Goal: Task Accomplishment & Management: Complete application form

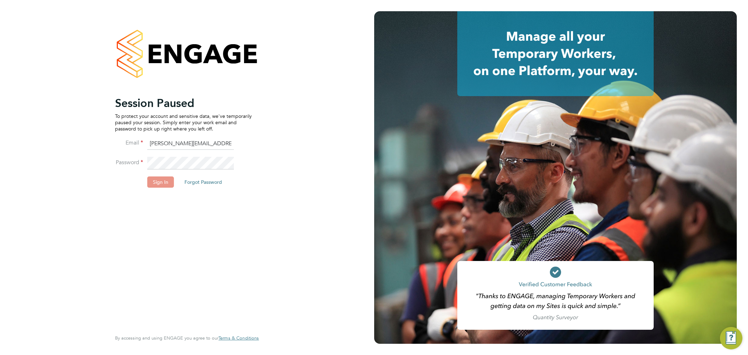
click at [156, 182] on button "Sign In" at bounding box center [160, 182] width 27 height 11
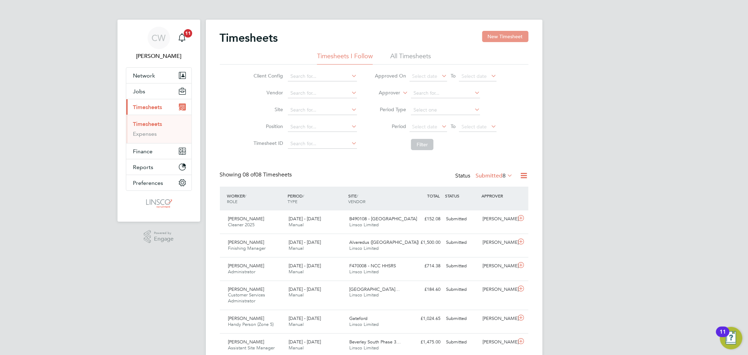
click at [511, 39] on button "New Timesheet" at bounding box center [505, 36] width 46 height 11
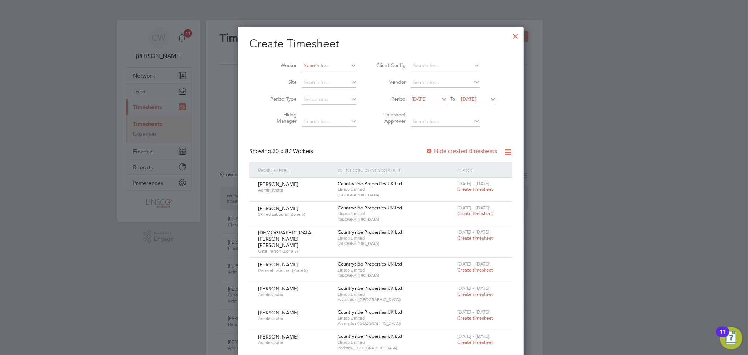
click at [306, 65] on input at bounding box center [329, 66] width 55 height 10
click at [302, 76] on b "[PERSON_NAME]" at bounding box center [317, 75] width 41 height 6
type input "[PERSON_NAME]"
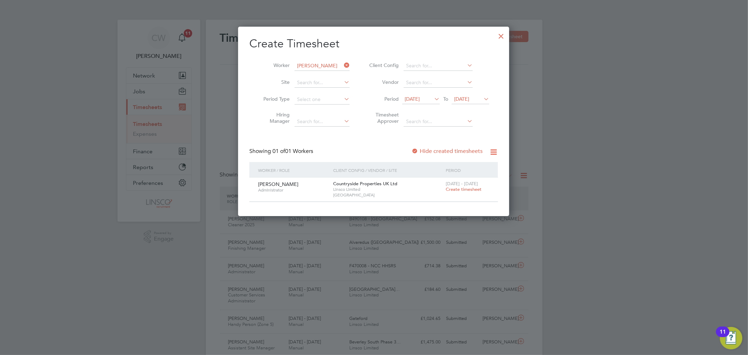
click at [462, 191] on span "Create timesheet" at bounding box center [464, 189] width 36 height 6
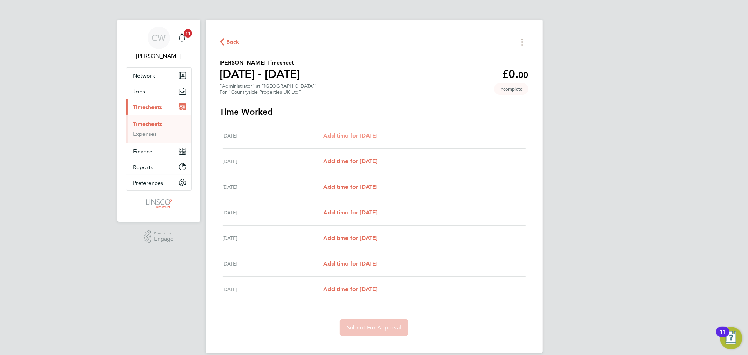
click at [360, 139] on link "Add time for [DATE]" at bounding box center [351, 136] width 54 height 8
select select "30"
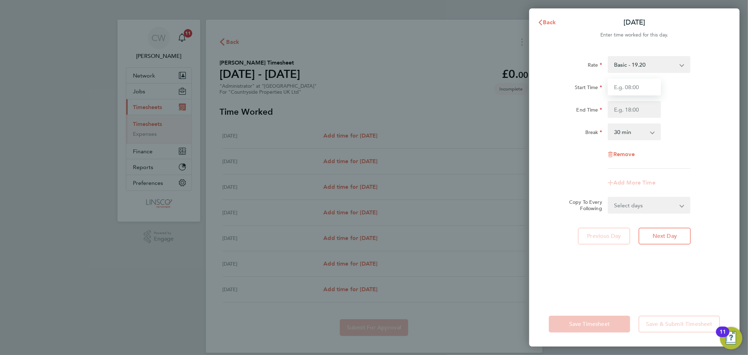
click at [625, 85] on input "Start Time" at bounding box center [634, 87] width 53 height 17
type input "06:30"
type input "16:00"
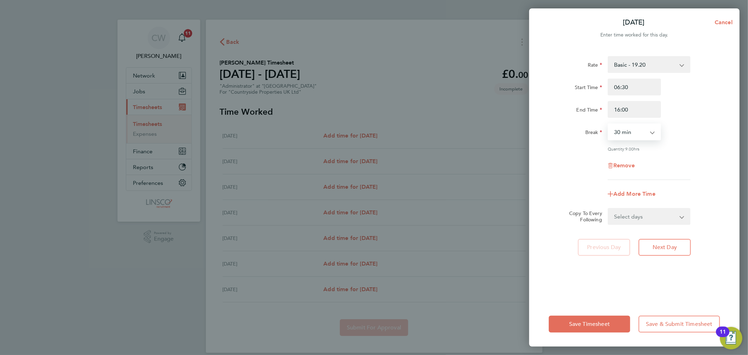
drag, startPoint x: 647, startPoint y: 130, endPoint x: 638, endPoint y: 139, distance: 12.7
click at [647, 130] on select "0 min 15 min 30 min 45 min 60 min 75 min 90 min" at bounding box center [631, 131] width 44 height 15
select select "0"
click at [609, 124] on select "0 min 15 min 30 min 45 min 60 min 75 min 90 min" at bounding box center [631, 131] width 44 height 15
click at [667, 240] on button "Next Day" at bounding box center [665, 247] width 52 height 17
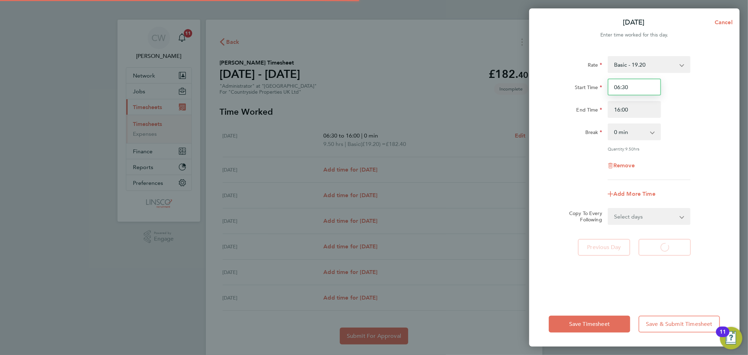
click at [636, 86] on input "06:30" at bounding box center [634, 87] width 53 height 17
select select "30"
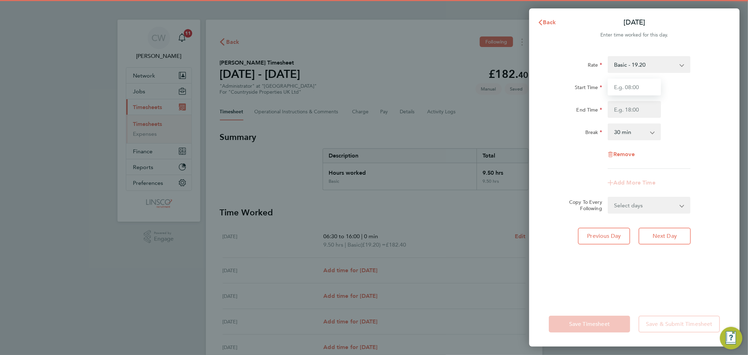
click at [636, 86] on input "Start Time" at bounding box center [634, 87] width 53 height 17
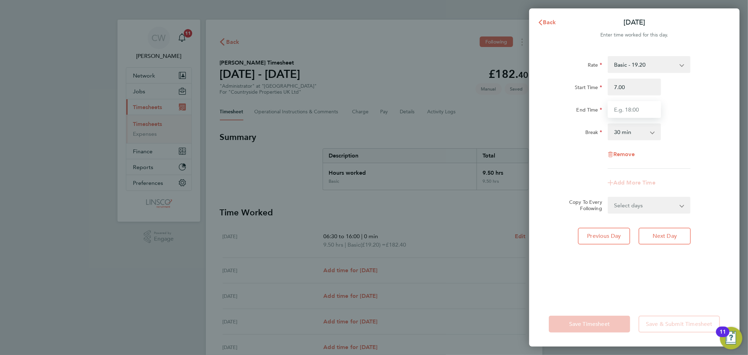
type input "07:00"
type input "16:00"
click at [631, 132] on select "0 min 15 min 30 min 45 min 60 min 75 min 90 min" at bounding box center [631, 131] width 44 height 15
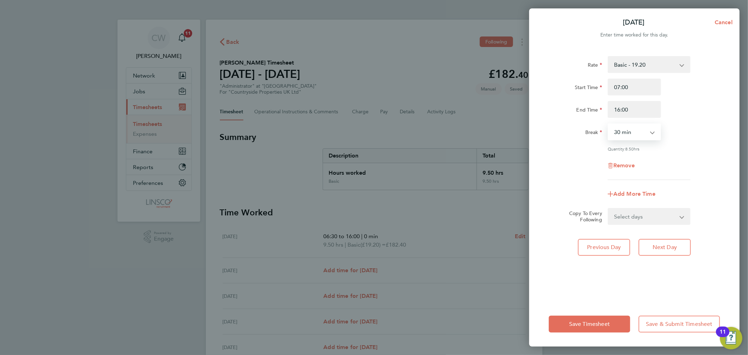
select select "0"
click at [609, 124] on select "0 min 15 min 30 min 45 min 60 min 75 min 90 min" at bounding box center [631, 131] width 44 height 15
click at [660, 248] on span "Next Day" at bounding box center [665, 247] width 24 height 7
select select "30"
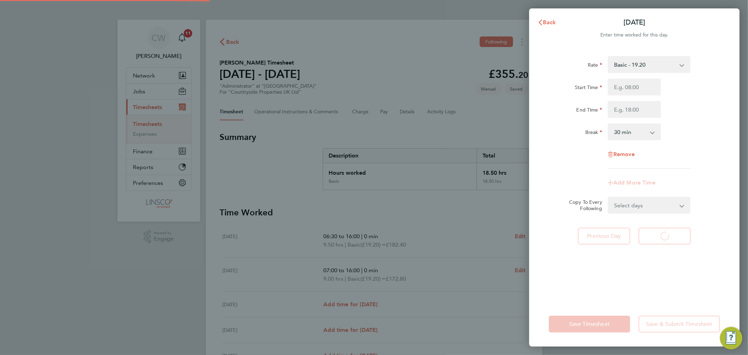
select select "30"
click at [634, 93] on input "Start Time" at bounding box center [634, 87] width 53 height 17
type input "06:45"
type input "16:00"
click at [638, 135] on select "0 min 15 min 30 min 45 min 60 min 75 min 90 min" at bounding box center [631, 131] width 44 height 15
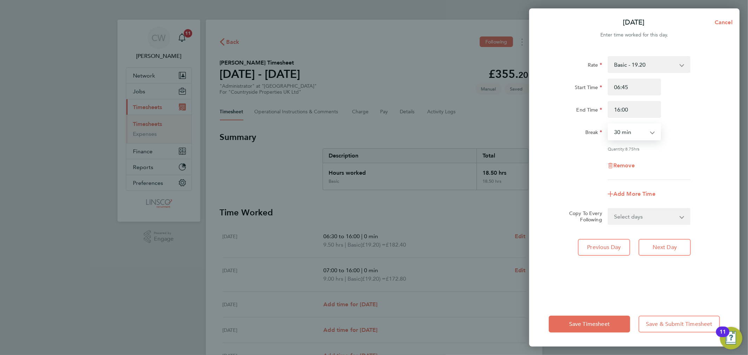
select select "0"
click at [609, 124] on select "0 min 15 min 30 min 45 min 60 min 75 min 90 min" at bounding box center [631, 131] width 44 height 15
click at [670, 242] on button "Next Day" at bounding box center [665, 247] width 52 height 17
select select "30"
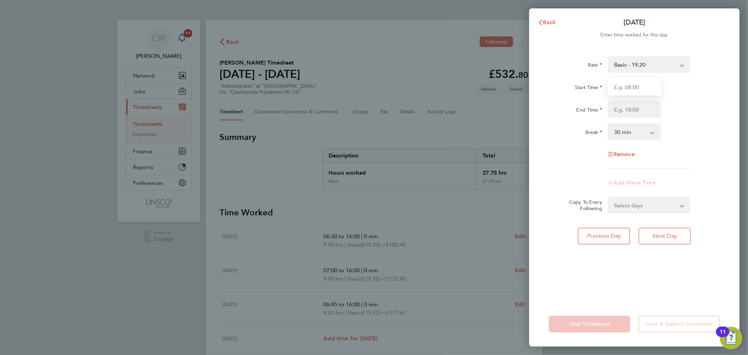
click at [633, 82] on input "Start Time" at bounding box center [634, 87] width 53 height 17
type input "06:30"
type input "16:00"
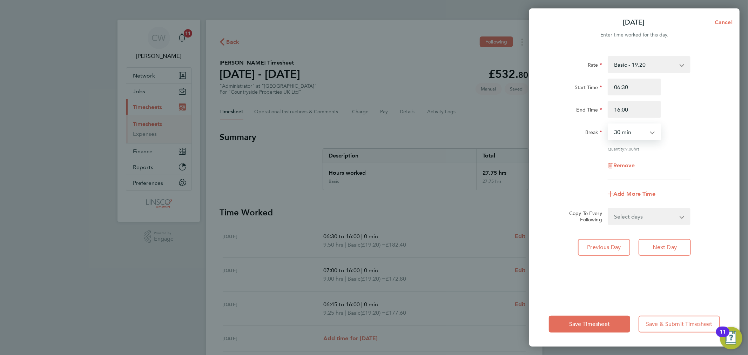
click at [639, 132] on select "0 min 15 min 30 min 45 min 60 min 75 min 90 min" at bounding box center [631, 131] width 44 height 15
select select "0"
click at [609, 124] on select "0 min 15 min 30 min 45 min 60 min 75 min 90 min" at bounding box center [631, 131] width 44 height 15
click at [662, 240] on button "Next Day" at bounding box center [665, 247] width 52 height 17
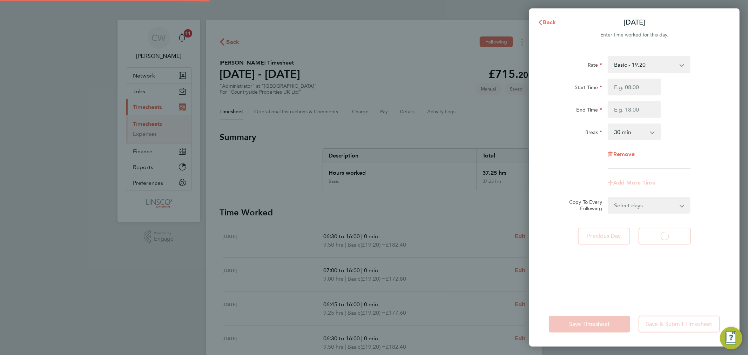
select select "30"
click at [628, 91] on input "Start Time" at bounding box center [634, 87] width 53 height 17
type input "06:45"
type input "16:30"
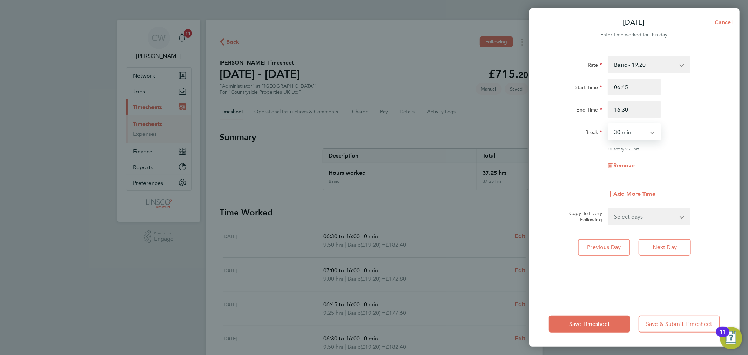
click at [621, 132] on select "0 min 15 min 30 min 45 min 60 min 75 min 90 min" at bounding box center [631, 131] width 44 height 15
select select "0"
click at [609, 124] on select "0 min 15 min 30 min 45 min 60 min 75 min 90 min" at bounding box center [631, 131] width 44 height 15
click at [695, 142] on div "Rate Basic - 19.20 Start Time 06:45 End Time 16:30 Break 0 min 15 min 30 min 45…" at bounding box center [634, 118] width 171 height 124
click at [608, 324] on span "Save Timesheet" at bounding box center [590, 324] width 41 height 7
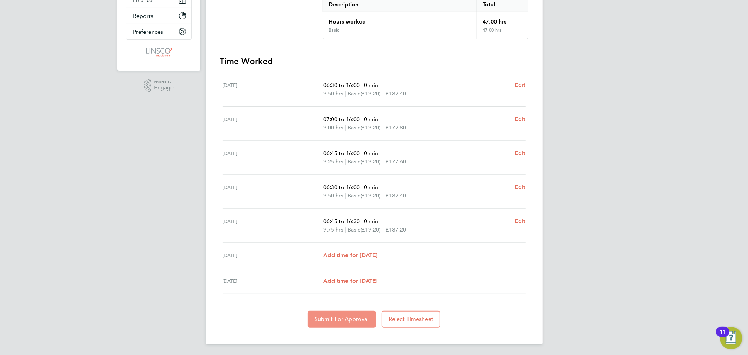
click at [331, 321] on span "Submit For Approval" at bounding box center [342, 319] width 54 height 7
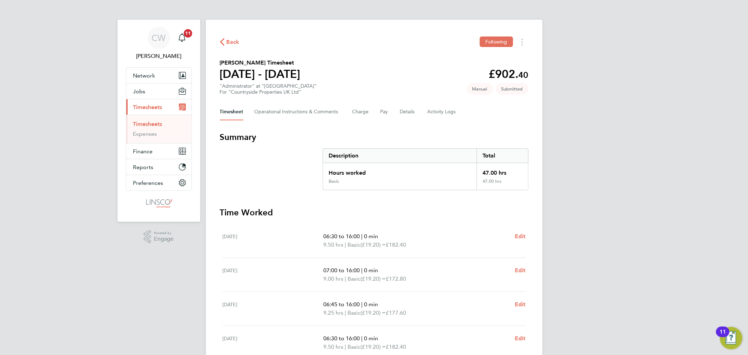
click at [236, 116] on button "Timesheet" at bounding box center [232, 112] width 24 height 17
click at [237, 38] on span "Back" at bounding box center [233, 42] width 13 height 8
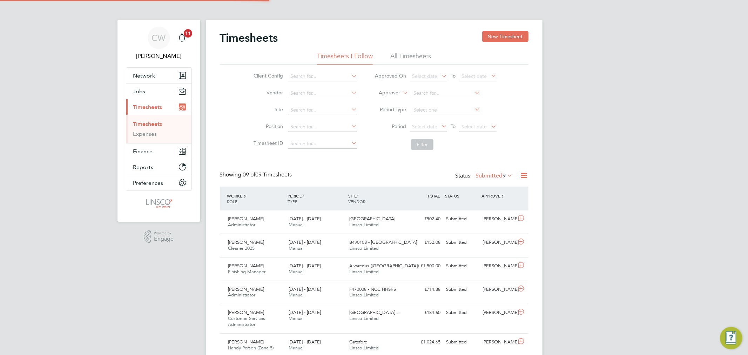
scroll to position [18, 61]
click at [514, 38] on button "New Timesheet" at bounding box center [505, 36] width 46 height 11
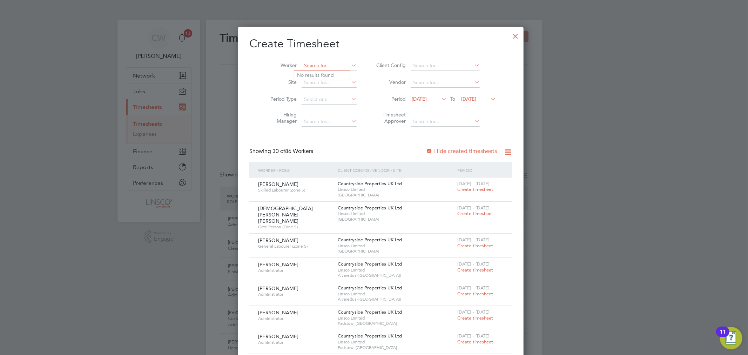
scroll to position [1394, 272]
click at [332, 64] on input at bounding box center [329, 66] width 55 height 10
click at [339, 73] on b "[PERSON_NAME]" at bounding box center [359, 75] width 41 height 6
type input "[PERSON_NAME]"
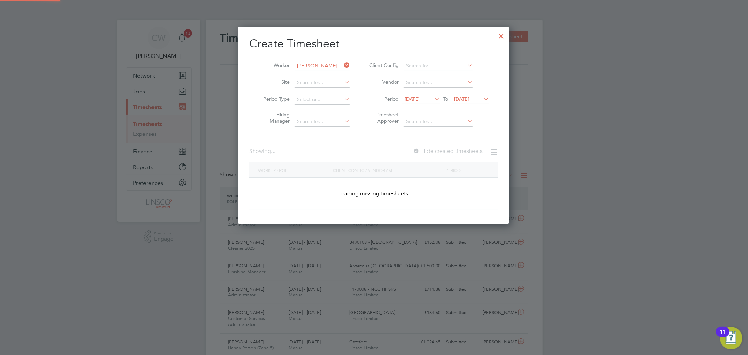
scroll to position [198, 272]
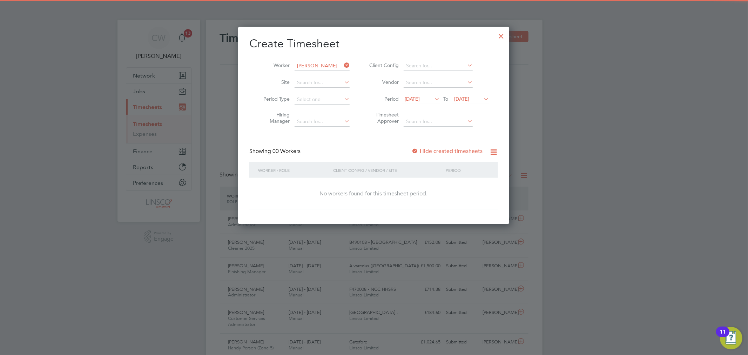
click at [466, 99] on span "[DATE]" at bounding box center [461, 99] width 15 height 6
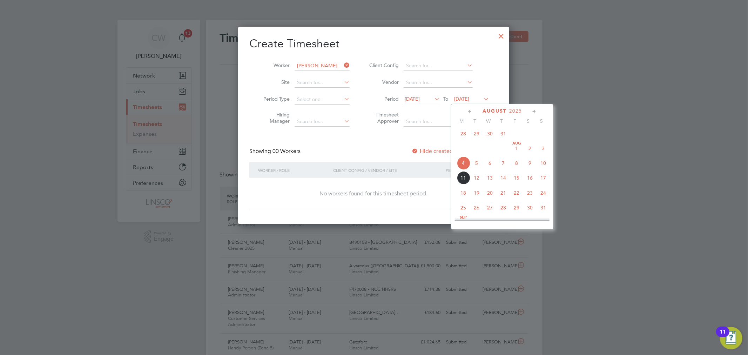
click at [518, 182] on span "15" at bounding box center [516, 177] width 13 height 13
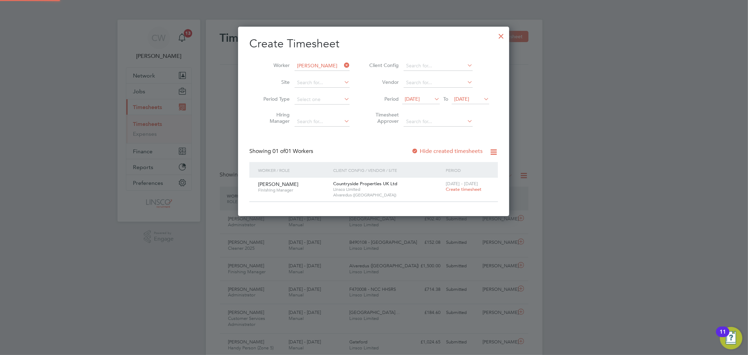
scroll to position [189, 272]
click at [464, 102] on span "[DATE]" at bounding box center [471, 99] width 38 height 9
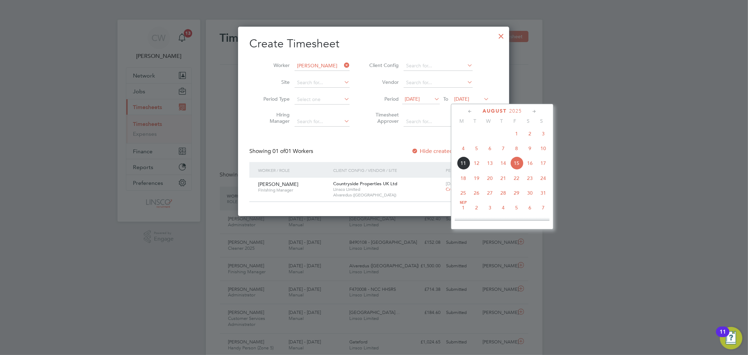
click at [518, 150] on span "8" at bounding box center [516, 148] width 13 height 13
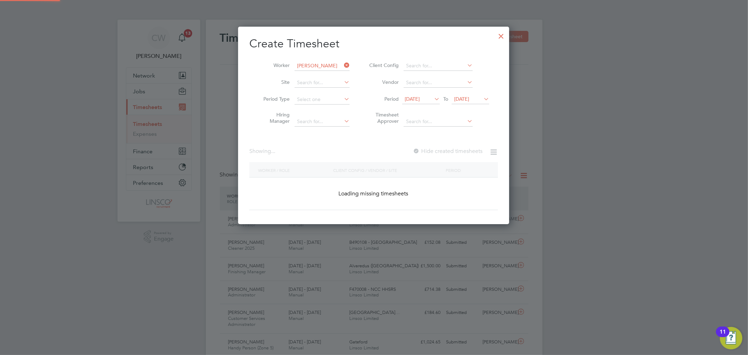
scroll to position [198, 272]
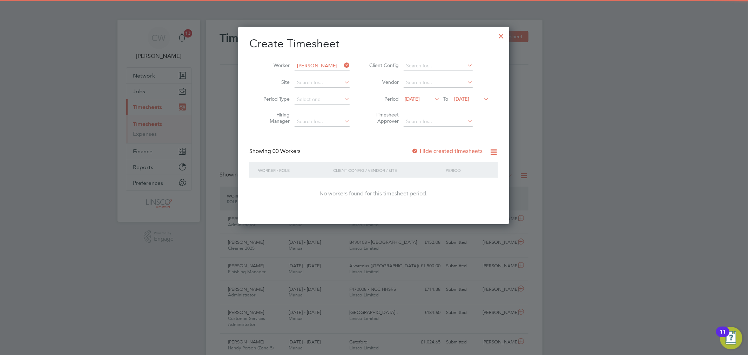
click at [451, 145] on div "Create Timesheet Worker [PERSON_NAME] Site Period Type Hiring Manager Client Co…" at bounding box center [373, 123] width 249 height 174
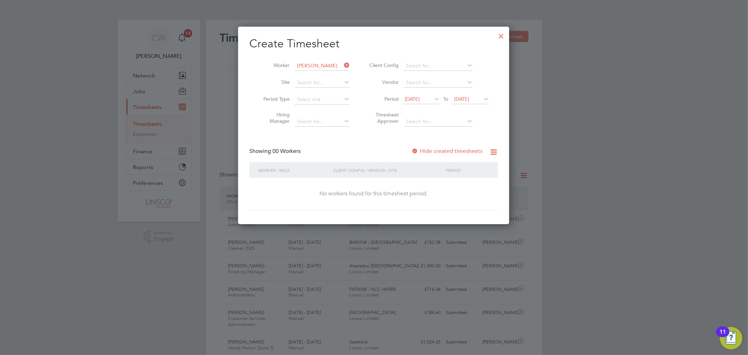
click at [447, 148] on div "Hide created timesheets" at bounding box center [448, 151] width 73 height 7
click at [434, 152] on label "Hide created timesheets" at bounding box center [447, 151] width 71 height 7
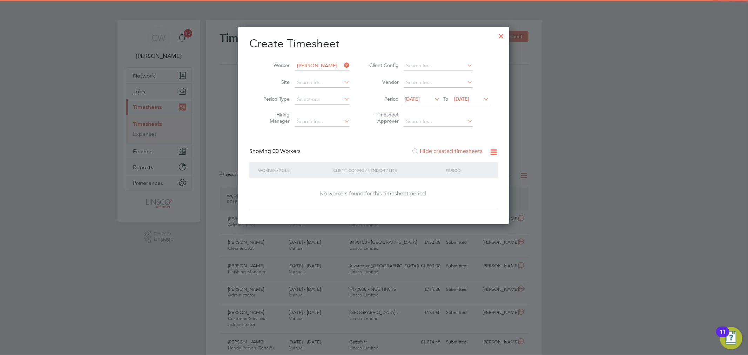
click at [447, 149] on label "Hide created timesheets" at bounding box center [447, 151] width 71 height 7
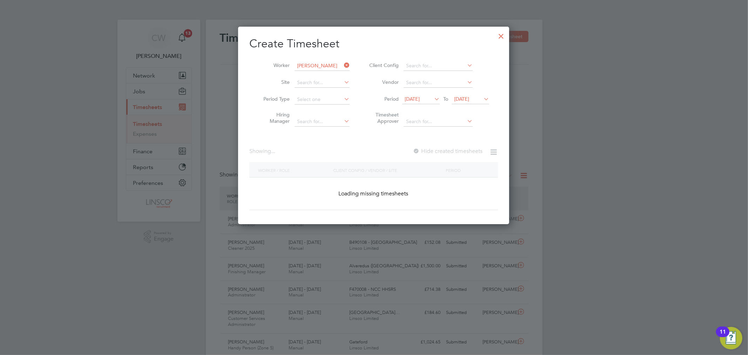
scroll to position [213, 272]
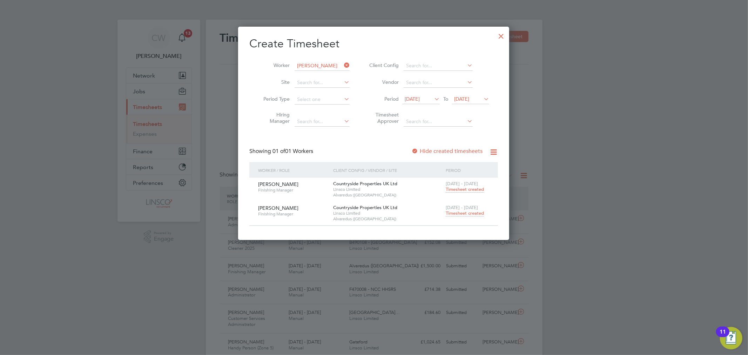
click at [470, 214] on span "Timesheet created" at bounding box center [465, 213] width 38 height 6
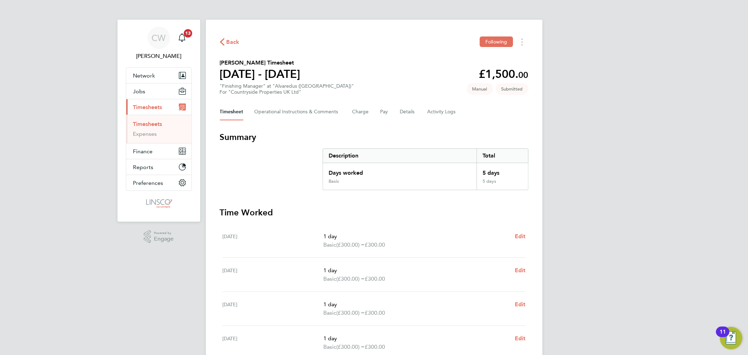
drag, startPoint x: 234, startPoint y: 45, endPoint x: 481, endPoint y: 39, distance: 247.4
click at [234, 45] on span "Back" at bounding box center [233, 42] width 13 height 8
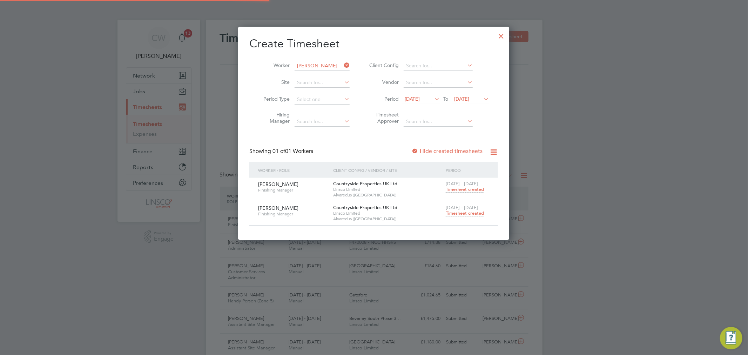
scroll to position [18, 61]
click at [327, 65] on input at bounding box center [322, 66] width 55 height 10
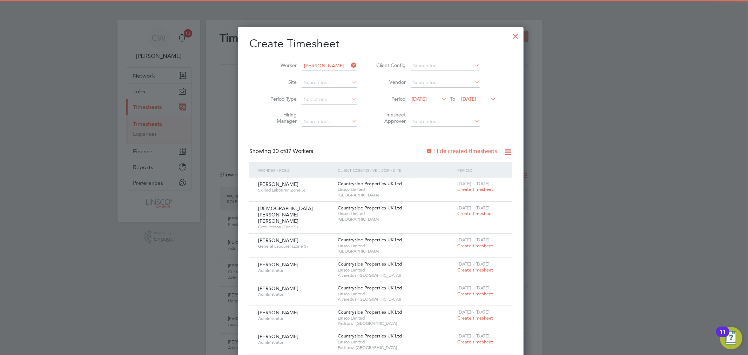
click at [339, 73] on b "[PERSON_NAME]" at bounding box center [359, 75] width 41 height 6
type input "[PERSON_NAME]"
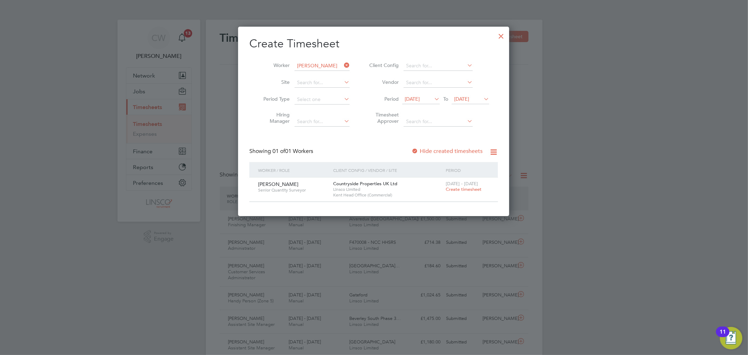
click at [470, 188] on span "Create timesheet" at bounding box center [464, 189] width 36 height 6
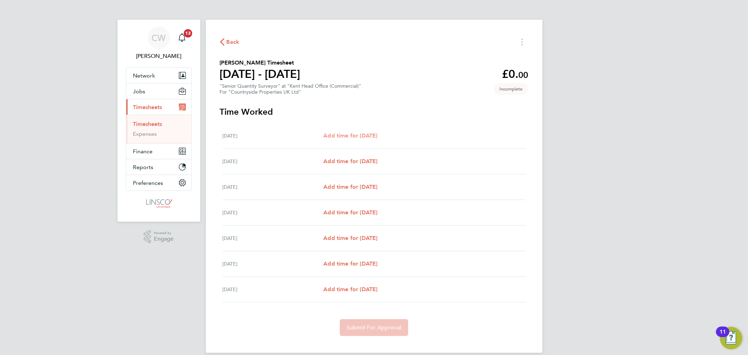
click at [370, 133] on span "Add time for [DATE]" at bounding box center [351, 135] width 54 height 7
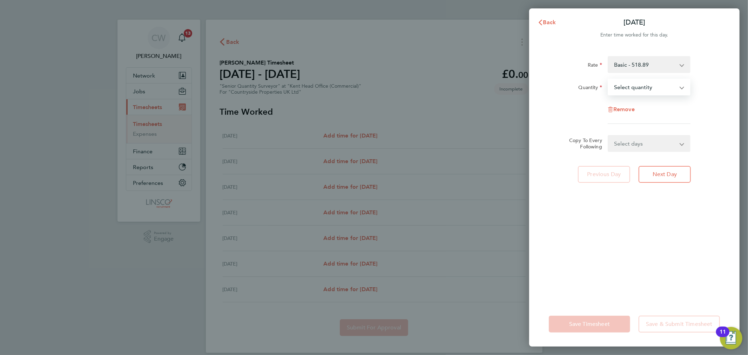
click at [661, 91] on select "Select quantity 0.5 1" at bounding box center [645, 86] width 73 height 15
select select "1"
click at [609, 79] on select "Select quantity 0.5 1" at bounding box center [645, 86] width 73 height 15
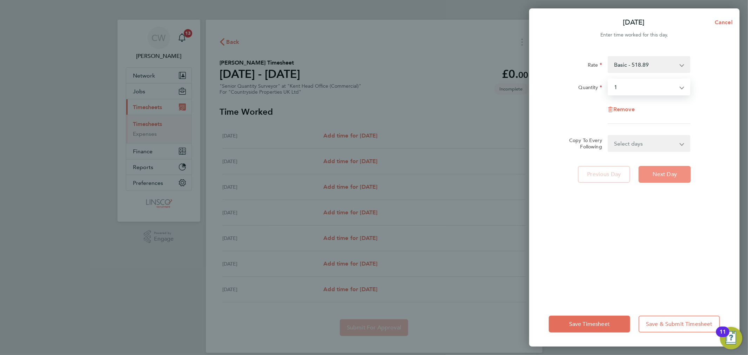
click at [665, 175] on span "Next Day" at bounding box center [665, 174] width 24 height 7
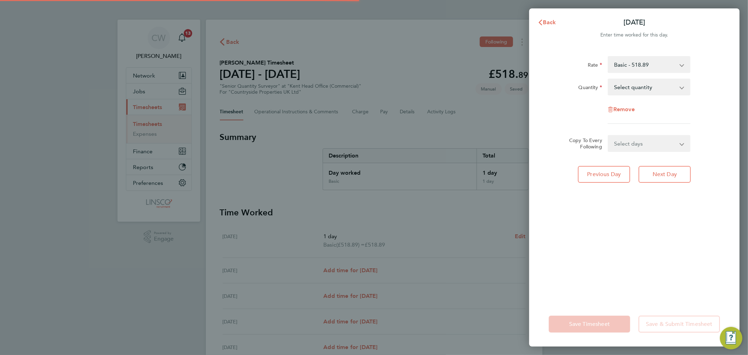
click at [635, 88] on select "Select quantity 0.5 1" at bounding box center [645, 86] width 73 height 15
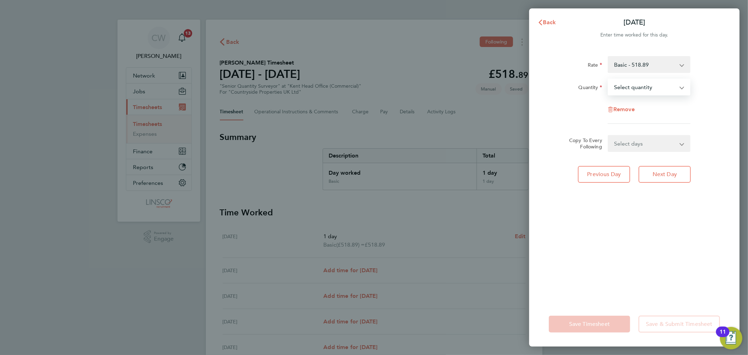
select select "1"
click at [609, 79] on select "Select quantity 0.5 1" at bounding box center [645, 86] width 73 height 15
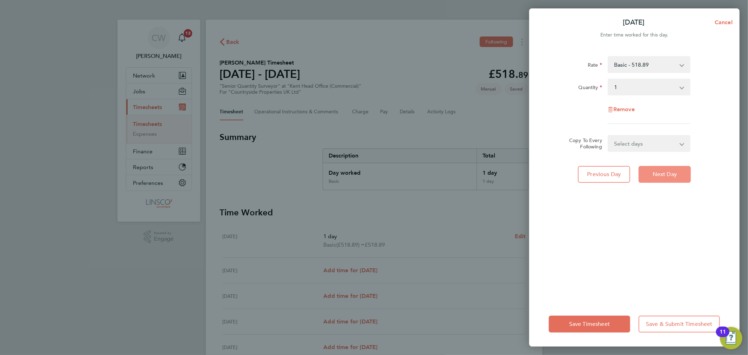
click at [658, 178] on button "Next Day" at bounding box center [665, 174] width 52 height 17
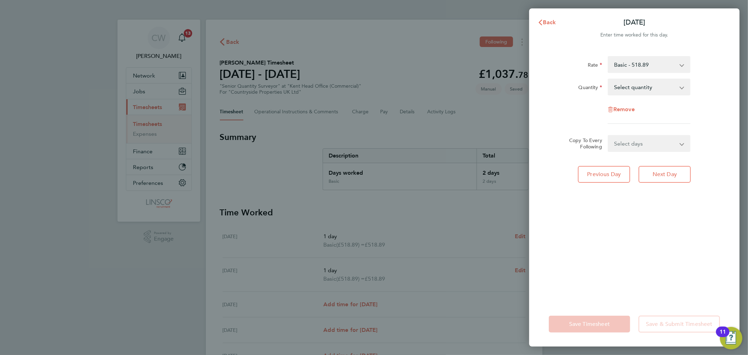
drag, startPoint x: 637, startPoint y: 85, endPoint x: 633, endPoint y: 95, distance: 10.1
click at [637, 85] on select "Select quantity 0.5 1" at bounding box center [645, 86] width 73 height 15
select select "1"
click at [609, 79] on select "Select quantity 0.5 1" at bounding box center [645, 86] width 73 height 15
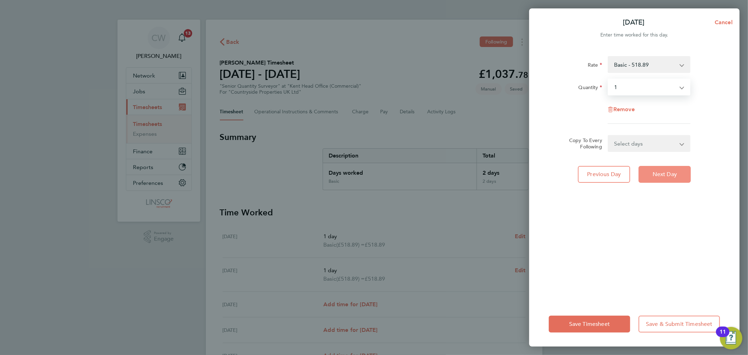
click at [670, 172] on span "Next Day" at bounding box center [665, 174] width 24 height 7
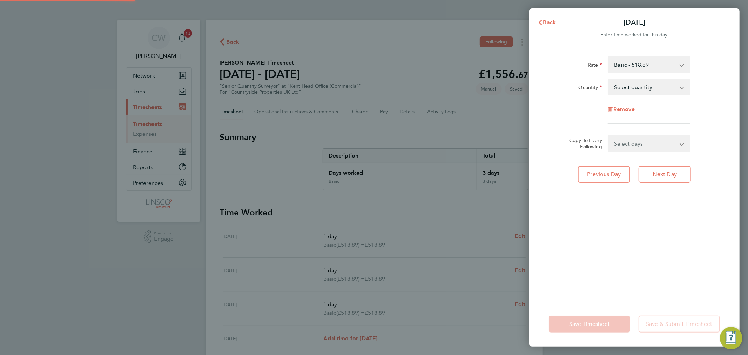
drag, startPoint x: 647, startPoint y: 92, endPoint x: 646, endPoint y: 88, distance: 4.1
click at [647, 88] on select "Select quantity 0.5 1" at bounding box center [645, 86] width 73 height 15
select select "0.5"
click at [609, 79] on select "Select quantity 0.5 1" at bounding box center [645, 86] width 73 height 15
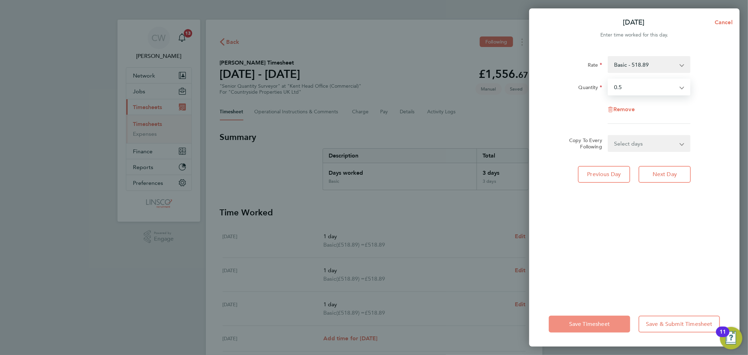
click at [580, 325] on span "Save Timesheet" at bounding box center [590, 324] width 41 height 7
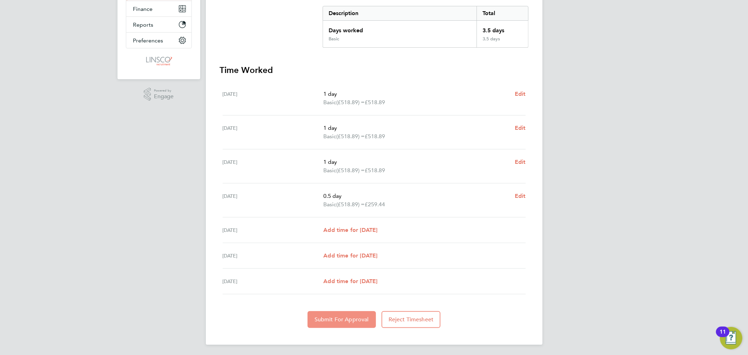
click at [351, 320] on span "Submit For Approval" at bounding box center [342, 319] width 54 height 7
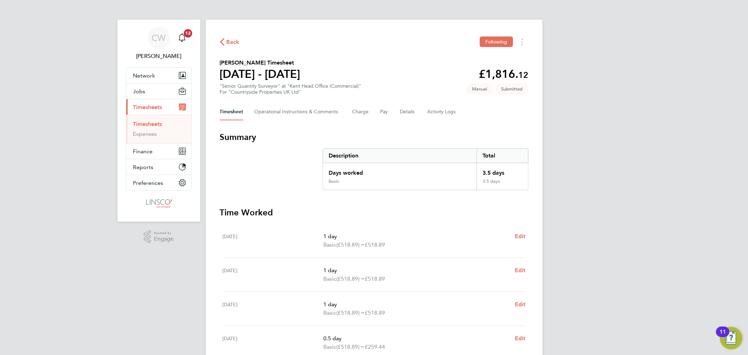
drag, startPoint x: 154, startPoint y: 121, endPoint x: 149, endPoint y: 124, distance: 5.0
click at [154, 121] on link "Timesheets" at bounding box center [147, 124] width 29 height 7
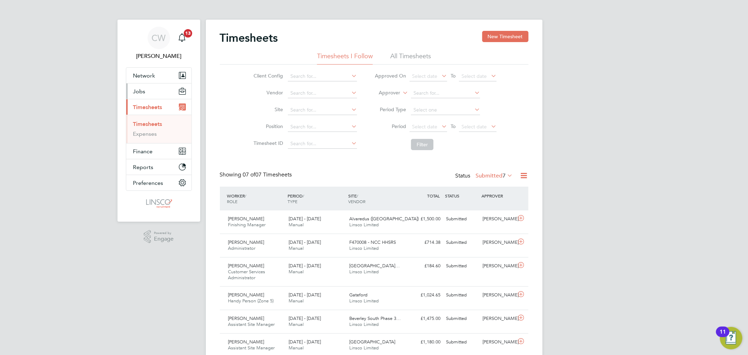
click at [142, 91] on span "Jobs" at bounding box center [139, 91] width 12 height 7
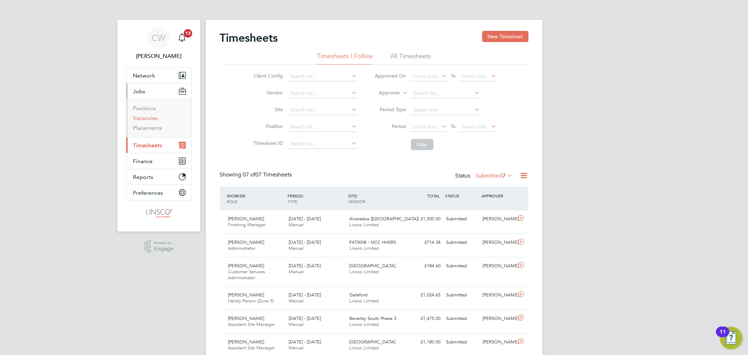
click at [153, 120] on link "Vacancies" at bounding box center [145, 118] width 25 height 7
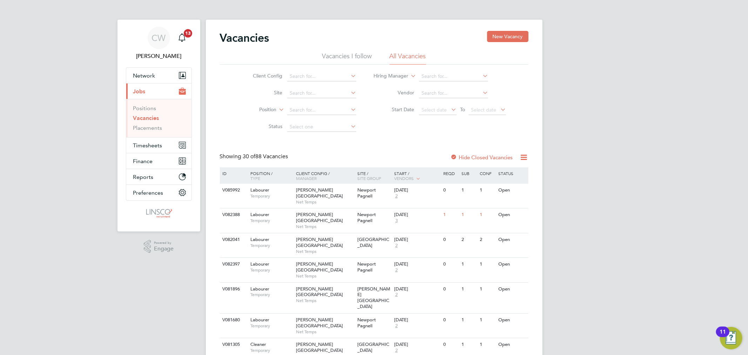
click at [333, 71] on li "Client Config" at bounding box center [299, 76] width 132 height 17
click at [316, 82] on li "Client Config" at bounding box center [299, 76] width 132 height 17
click at [320, 74] on input at bounding box center [321, 77] width 69 height 10
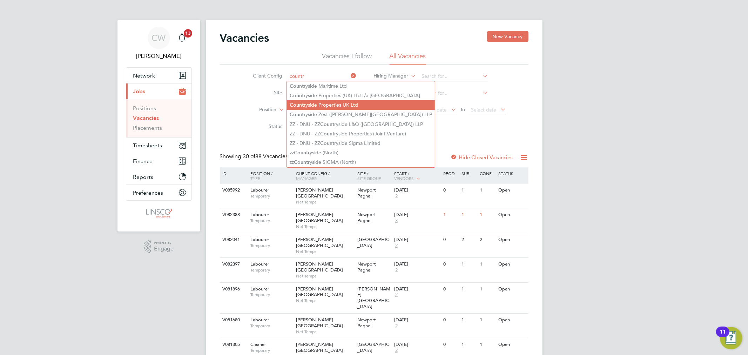
click at [327, 100] on li "Countr yside Properties UK Ltd" at bounding box center [361, 104] width 148 height 9
type input "Countryside Properties UK Ltd"
